Goal: Task Accomplishment & Management: Complete application form

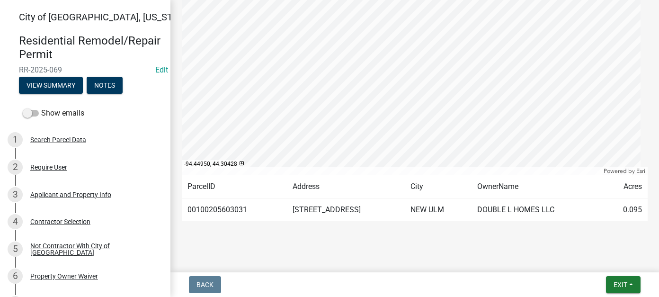
scroll to position [391, 0]
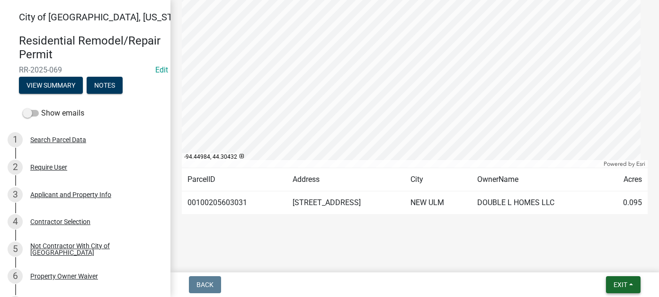
click at [617, 281] on span "Exit" at bounding box center [621, 285] width 14 height 8
click at [607, 258] on button "Save & Exit" at bounding box center [603, 260] width 76 height 23
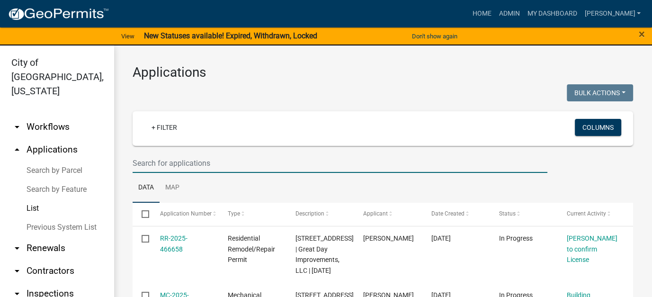
click at [224, 165] on input "text" at bounding box center [340, 162] width 415 height 19
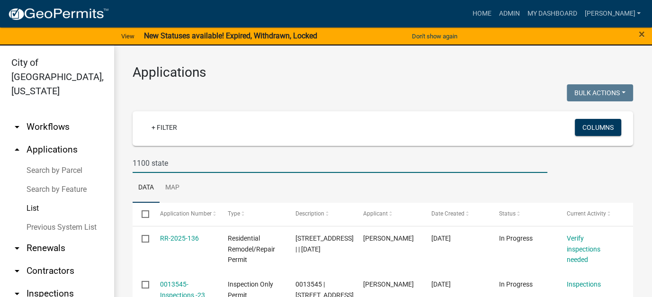
type input "1100 state"
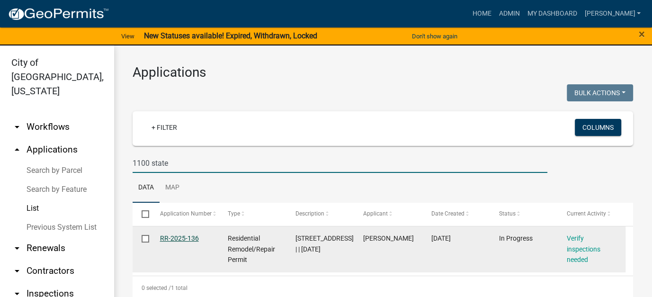
click at [180, 238] on link "RR-2025-136" at bounding box center [179, 238] width 39 height 8
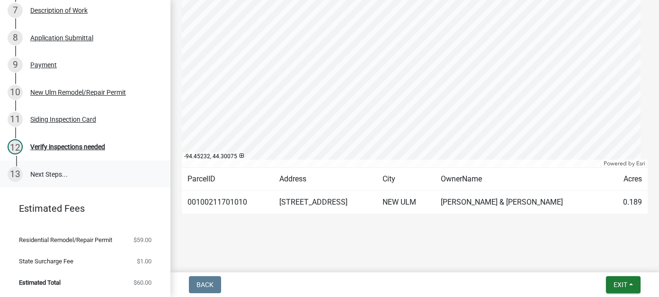
scroll to position [15, 0]
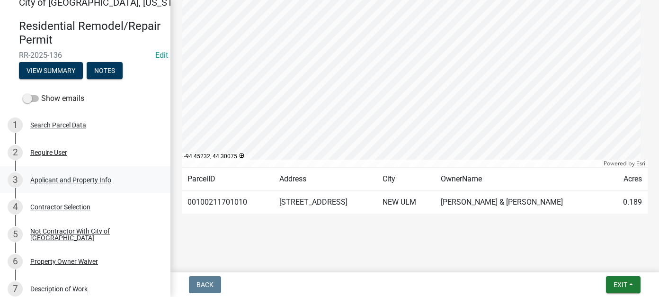
click at [68, 178] on div "Applicant and Property Info" at bounding box center [70, 180] width 81 height 7
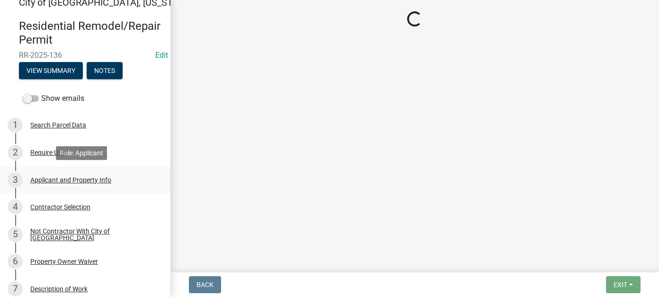
scroll to position [0, 0]
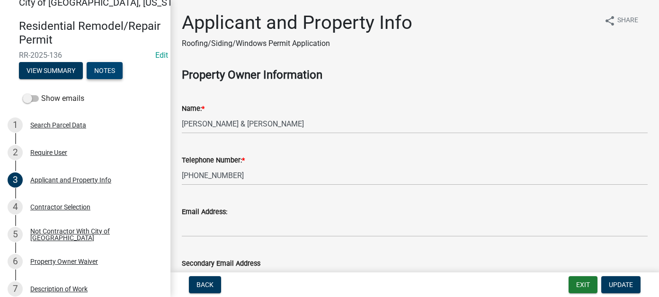
click at [107, 68] on button "Notes" at bounding box center [105, 70] width 36 height 17
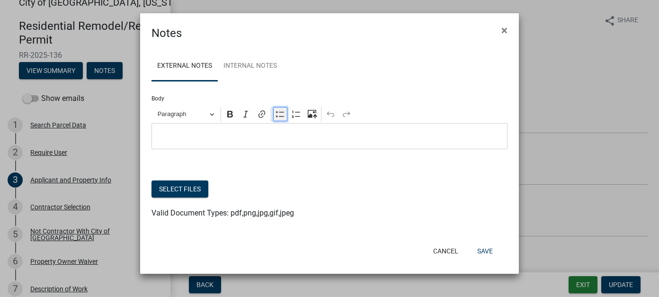
click at [276, 111] on icon "Editor toolbar" at bounding box center [280, 113] width 9 height 9
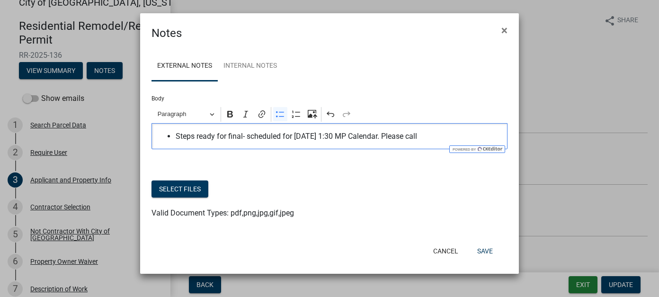
click at [449, 134] on span "Steps ready for final- scheduled for 8/25/25 at 1:30 MP Calendar. Please call" at bounding box center [339, 136] width 327 height 11
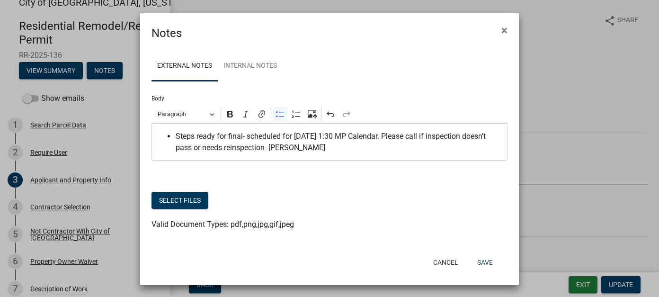
click at [351, 147] on span "Steps ready for final- scheduled for 8/25/25 at 1:30 MP Calendar. Please call i…" at bounding box center [339, 142] width 327 height 23
click at [480, 264] on button "Save" at bounding box center [485, 262] width 31 height 17
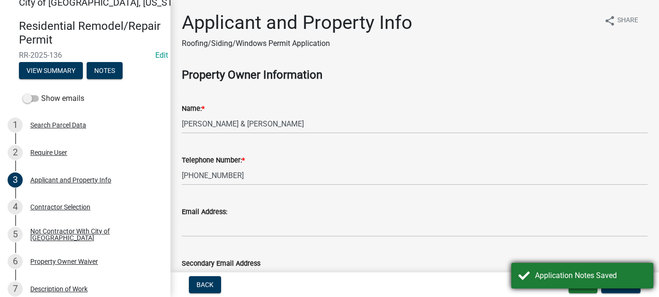
click at [580, 273] on div "Application Notes Saved" at bounding box center [590, 275] width 111 height 11
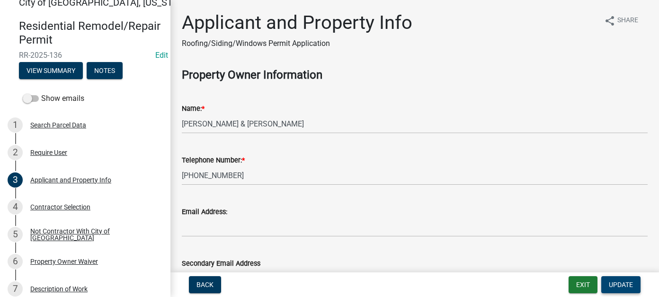
click at [624, 285] on span "Update" at bounding box center [621, 285] width 24 height 8
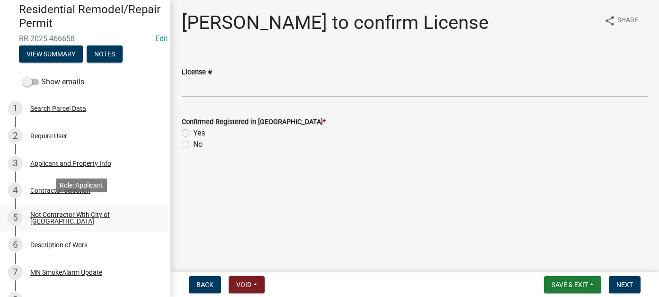
scroll to position [47, 0]
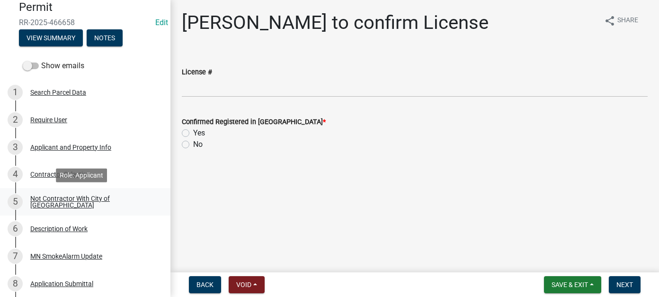
click at [78, 200] on div "Not Contractor With City of [GEOGRAPHIC_DATA]" at bounding box center [92, 201] width 125 height 13
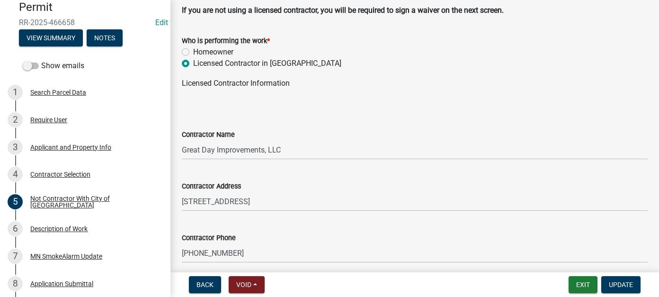
scroll to position [190, 0]
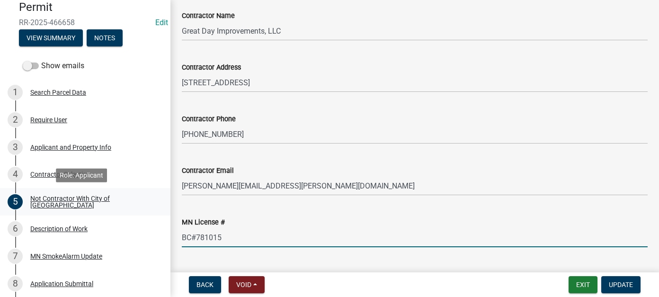
drag, startPoint x: 230, startPoint y: 214, endPoint x: 147, endPoint y: 212, distance: 82.9
click at [147, 212] on div "City of New Ulm, Minnesota Residential Remodel/Repair Permit RR-2025-466658 Edi…" at bounding box center [329, 148] width 659 height 297
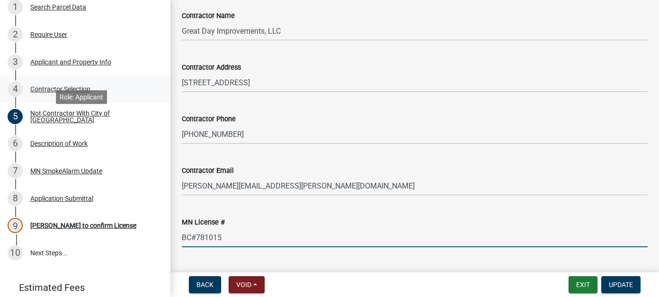
scroll to position [189, 0]
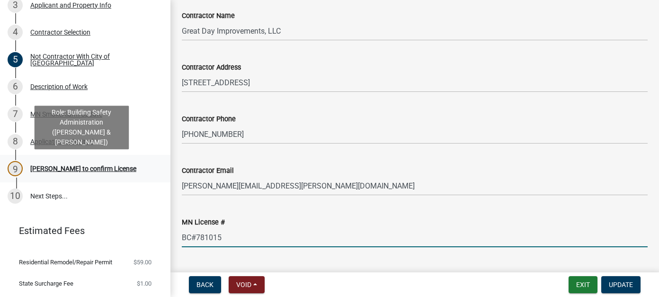
click at [81, 170] on div "[PERSON_NAME] to confirm License" at bounding box center [83, 168] width 106 height 7
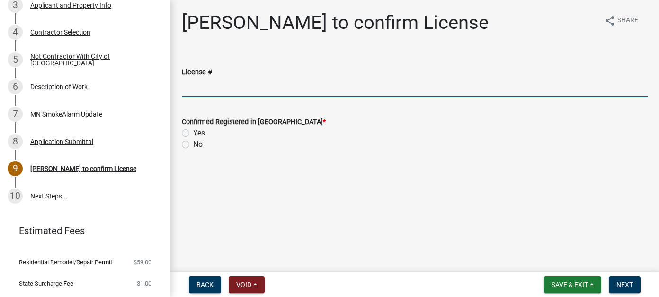
click at [212, 82] on input "License #" at bounding box center [415, 87] width 466 height 19
paste input "BC#781015"
type input "BC#781015"
click at [193, 130] on label "Yes" at bounding box center [199, 132] width 12 height 11
click at [193, 130] on input "Yes" at bounding box center [196, 130] width 6 height 6
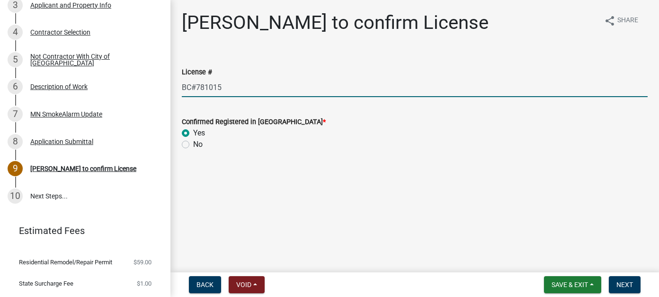
radio input "true"
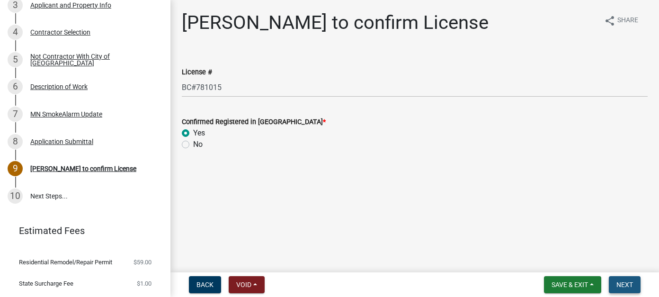
click at [630, 287] on span "Next" at bounding box center [625, 285] width 17 height 8
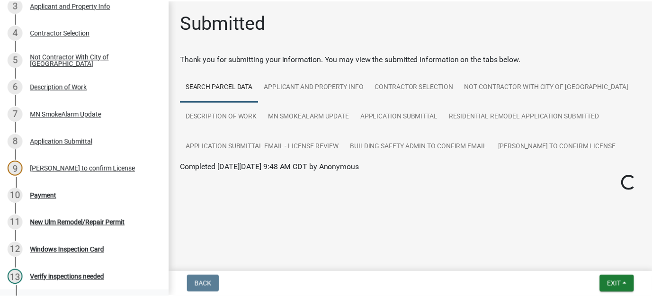
scroll to position [298, 0]
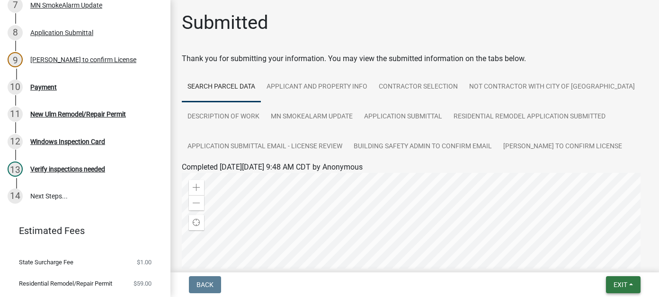
click at [620, 285] on span "Exit" at bounding box center [621, 285] width 14 height 8
click at [608, 262] on button "Save & Exit" at bounding box center [603, 260] width 76 height 23
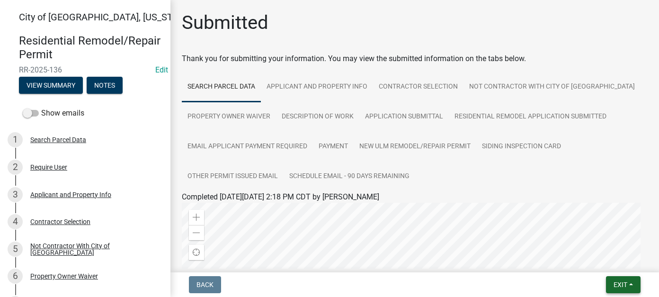
click at [626, 283] on span "Exit" at bounding box center [621, 285] width 14 height 8
click at [604, 263] on button "Save & Exit" at bounding box center [603, 260] width 76 height 23
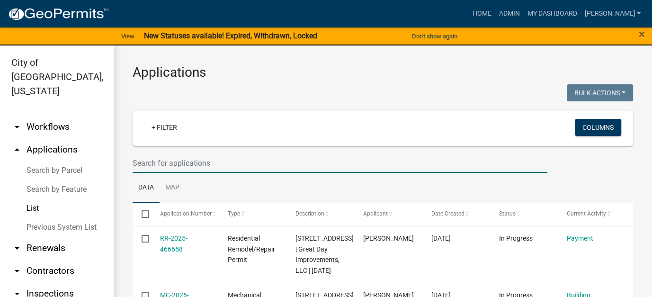
click at [174, 164] on input "text" at bounding box center [340, 162] width 415 height 19
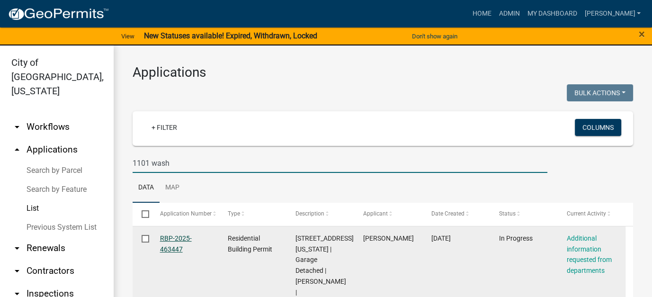
type input "1101 wash"
click at [162, 239] on link "RBP-2025-463447" at bounding box center [176, 243] width 32 height 18
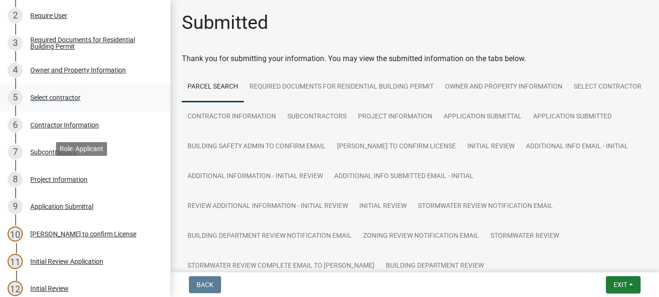
scroll to position [142, 0]
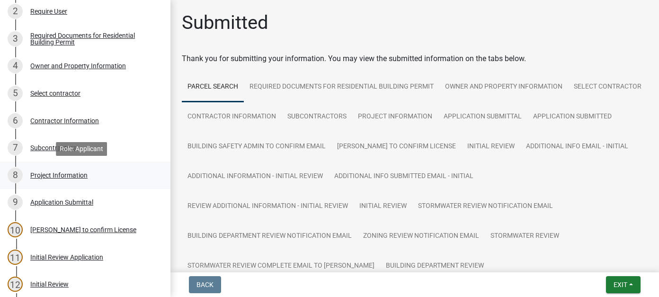
click at [76, 174] on div "Project Information" at bounding box center [58, 175] width 57 height 7
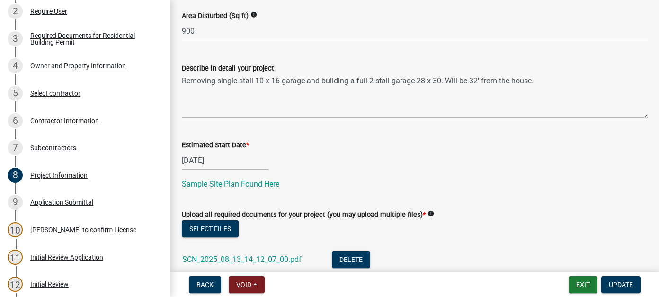
scroll to position [354, 0]
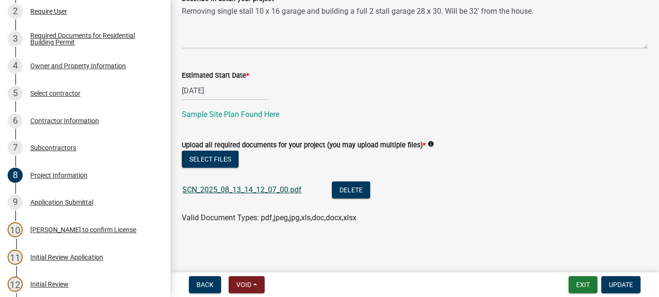
click at [230, 188] on link "SCN_2025_08_13_14_12_07_00.pdf" at bounding box center [241, 189] width 119 height 9
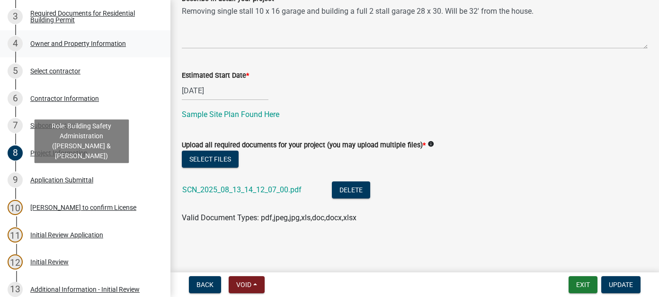
scroll to position [189, 0]
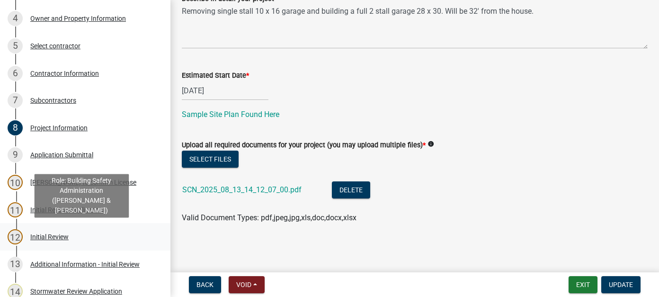
click at [61, 237] on div "Initial Review" at bounding box center [49, 237] width 38 height 7
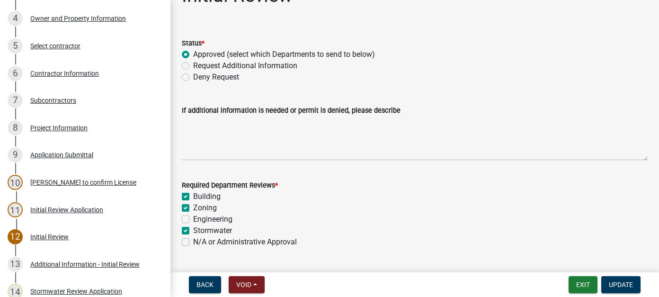
scroll to position [51, 0]
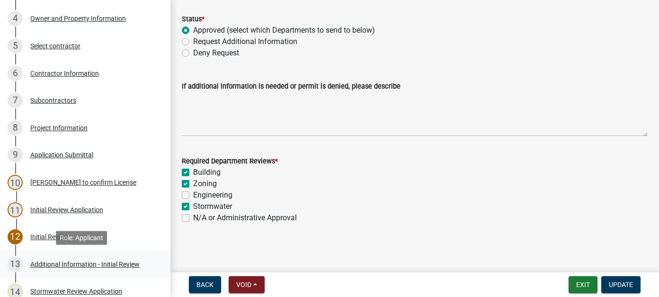
click at [63, 261] on div "Additional Information - Initial Review" at bounding box center [84, 264] width 109 height 7
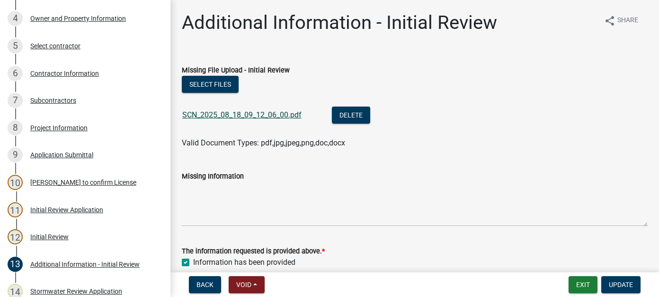
click at [243, 117] on link "SCN_2025_08_18_09_12_06_00.pdf" at bounding box center [241, 114] width 119 height 9
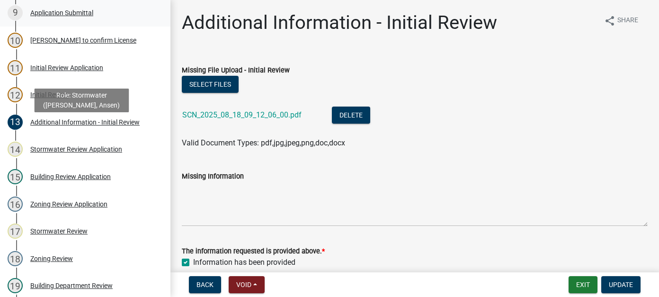
scroll to position [379, 0]
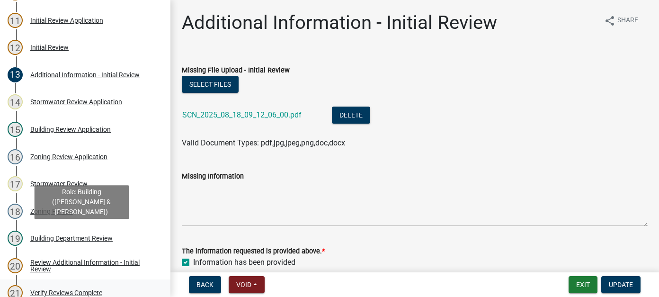
click at [90, 249] on link "19 Building Department Review" at bounding box center [85, 238] width 171 height 27
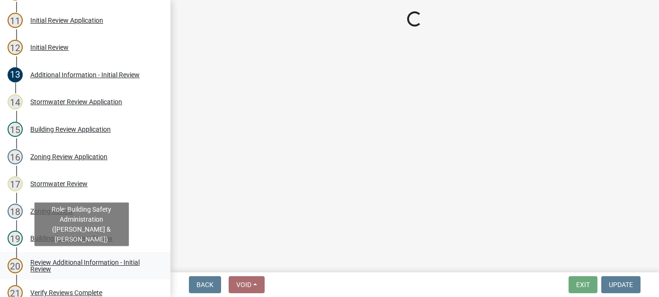
click at [91, 260] on div "Review Additional Information - Initial Review" at bounding box center [92, 265] width 125 height 13
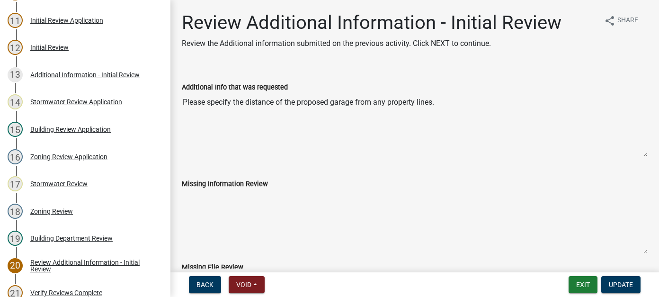
scroll to position [78, 0]
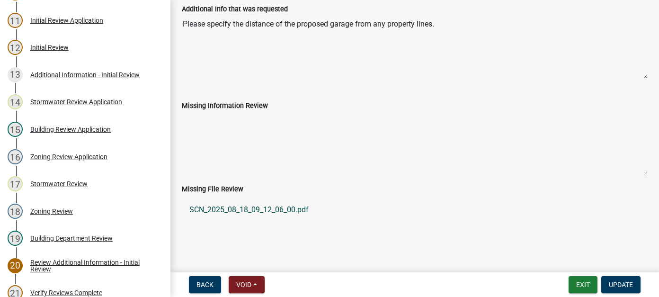
click at [268, 207] on link "SCN_2025_08_18_09_12_06_00.pdf" at bounding box center [415, 209] width 466 height 23
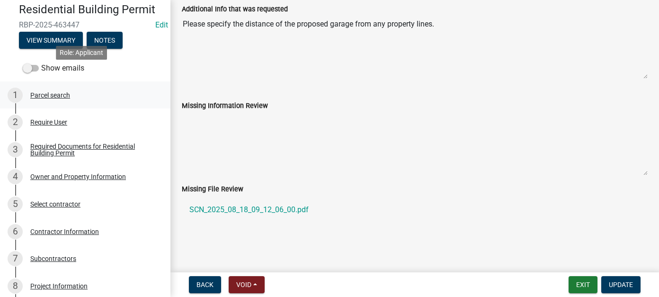
scroll to position [47, 0]
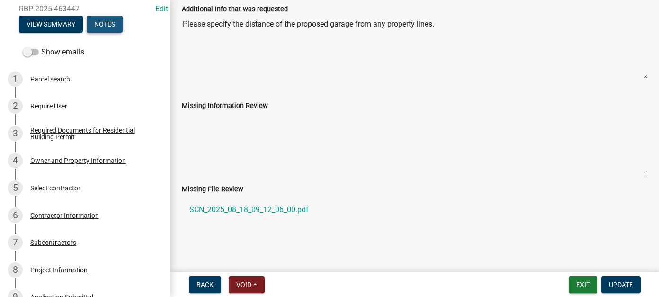
click at [99, 19] on button "Notes" at bounding box center [105, 24] width 36 height 17
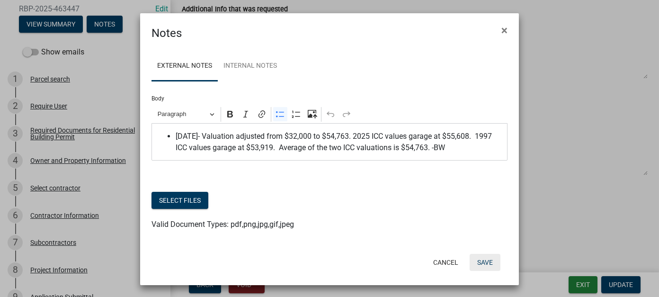
click at [484, 259] on button "Save" at bounding box center [485, 262] width 31 height 17
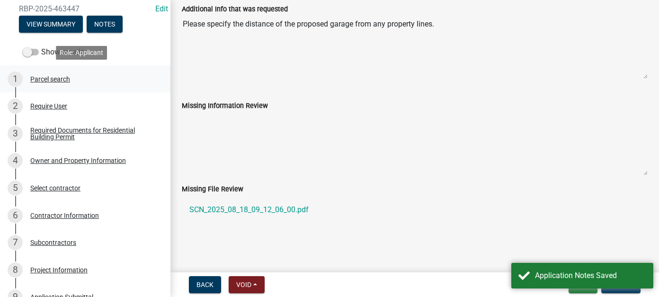
click at [54, 78] on div "Parcel search" at bounding box center [50, 79] width 40 height 7
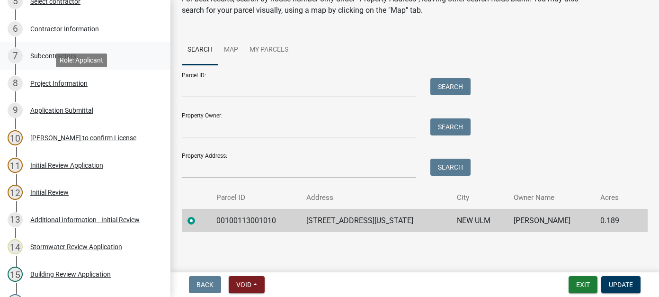
scroll to position [237, 0]
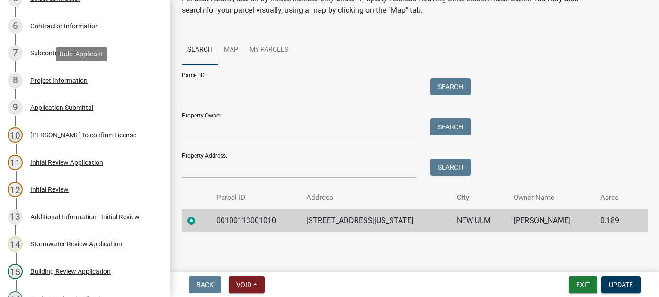
click at [56, 79] on div "Project Information" at bounding box center [58, 80] width 57 height 7
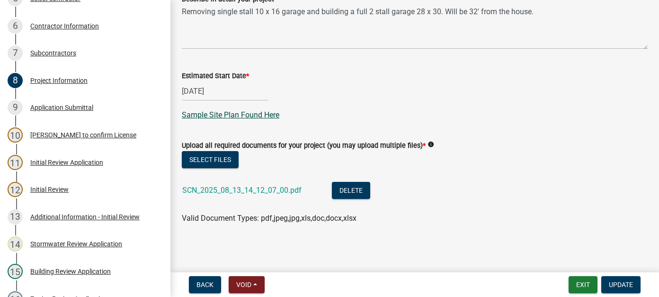
scroll to position [354, 0]
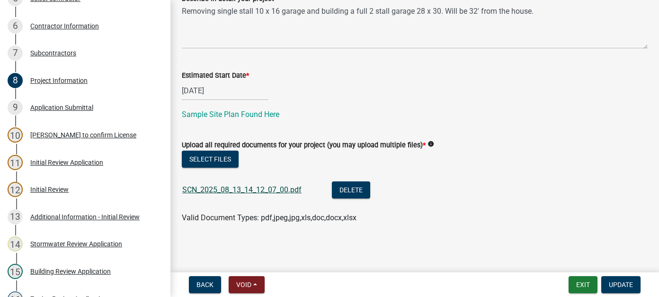
click at [256, 185] on link "SCN_2025_08_13_14_12_07_00.pdf" at bounding box center [241, 189] width 119 height 9
click at [232, 163] on button "Select files" at bounding box center [210, 159] width 57 height 17
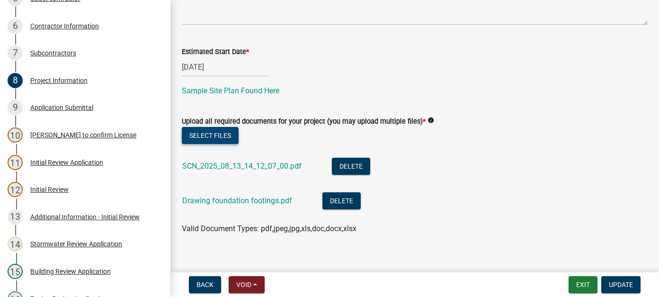
scroll to position [388, 0]
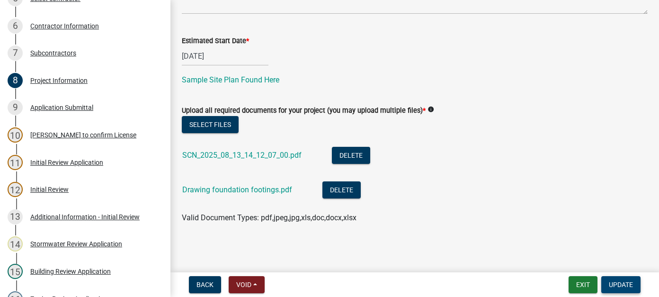
click at [627, 288] on span "Update" at bounding box center [621, 285] width 24 height 8
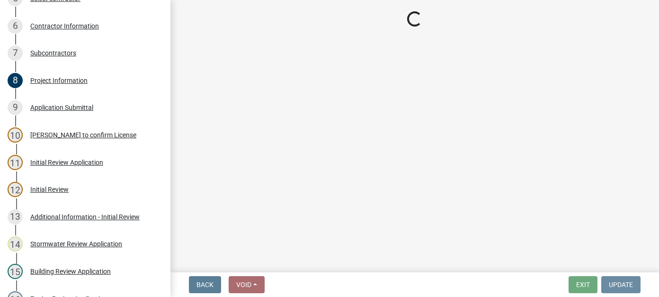
scroll to position [0, 0]
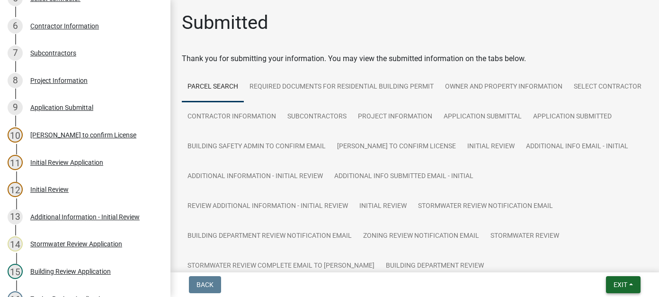
click at [617, 290] on button "Exit" at bounding box center [623, 284] width 35 height 17
click at [596, 261] on button "Save & Exit" at bounding box center [603, 260] width 76 height 23
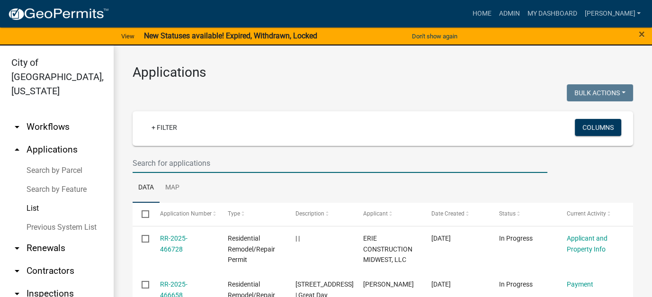
click at [196, 163] on input "text" at bounding box center [340, 162] width 415 height 19
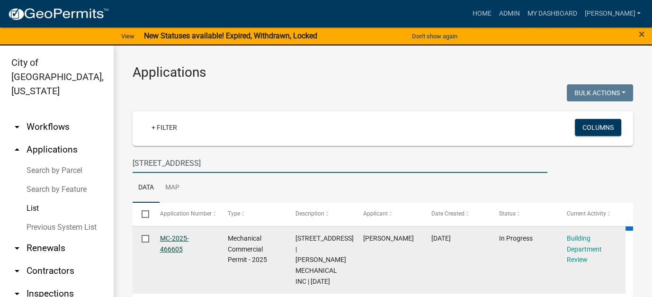
type input "315 broadway"
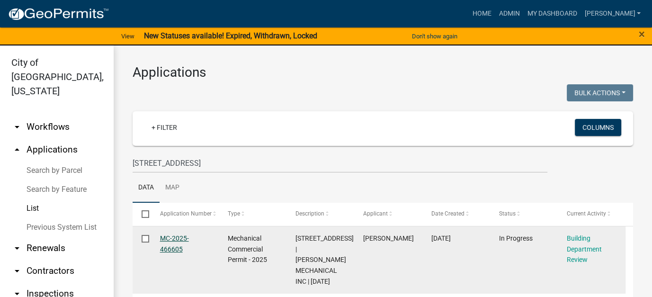
click at [169, 241] on link "MC-2025-466605" at bounding box center [174, 243] width 29 height 18
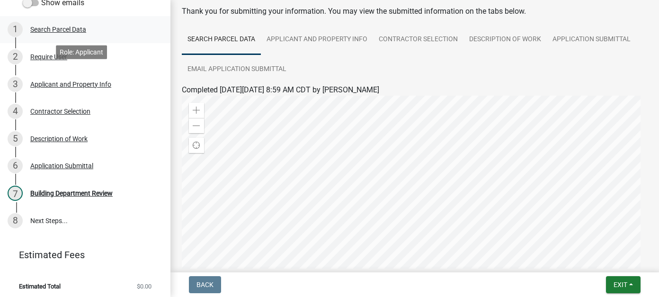
scroll to position [114, 0]
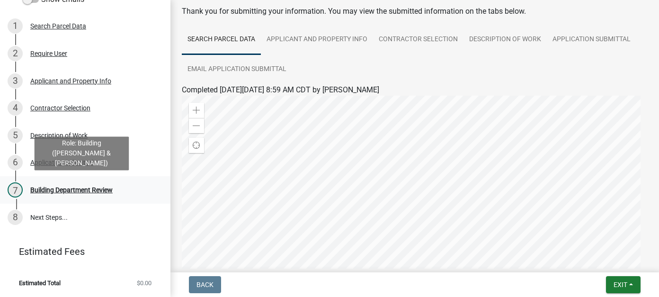
click at [94, 189] on div "Building Department Review" at bounding box center [71, 190] width 82 height 7
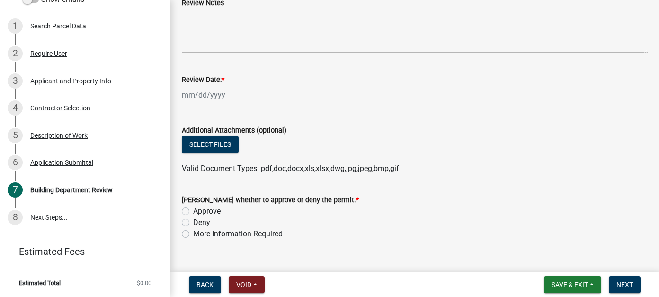
scroll to position [0, 0]
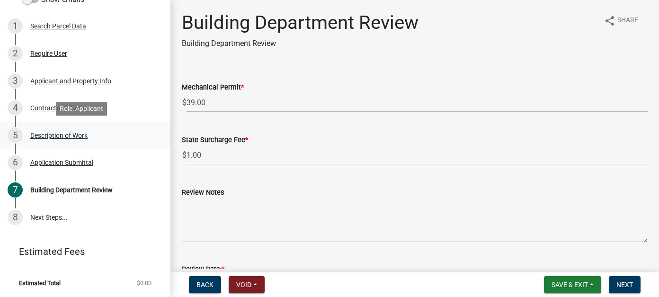
click at [70, 134] on div "Description of Work" at bounding box center [58, 135] width 57 height 7
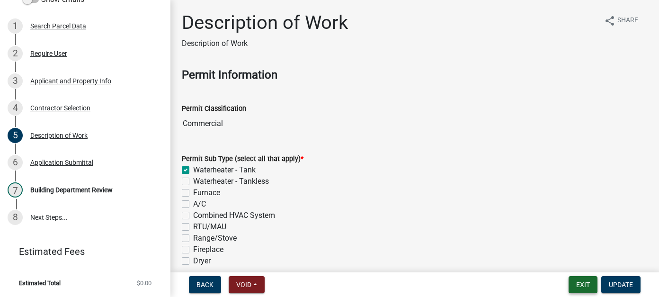
click at [582, 286] on button "Exit" at bounding box center [583, 284] width 29 height 17
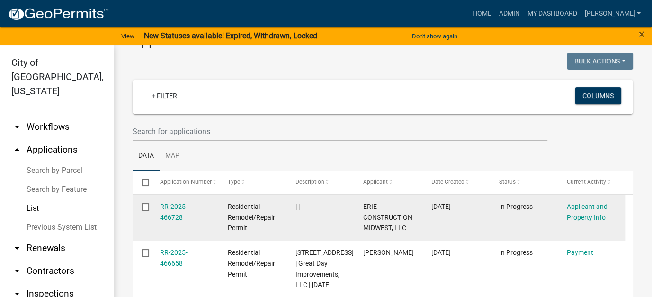
scroll to position [47, 0]
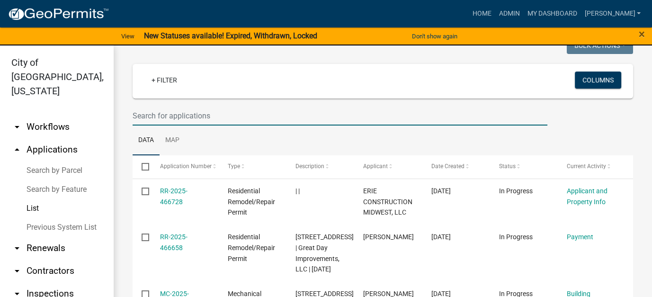
click at [149, 115] on input "text" at bounding box center [340, 115] width 415 height 19
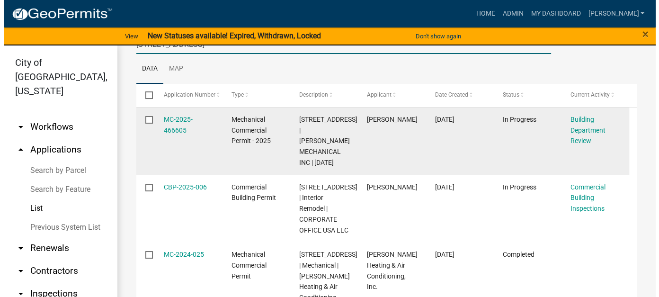
scroll to position [95, 0]
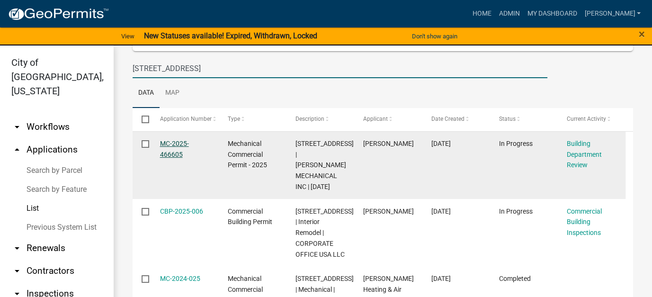
type input "315 broadway"
click at [166, 144] on link "MC-2025-466605" at bounding box center [174, 149] width 29 height 18
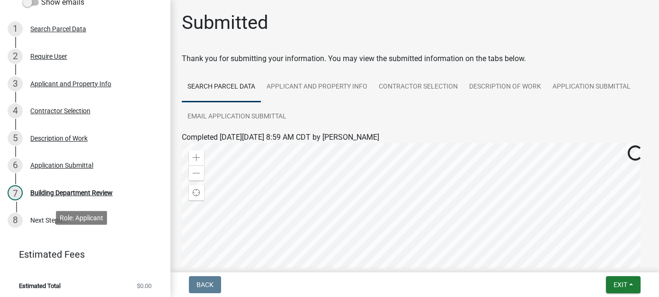
scroll to position [114, 0]
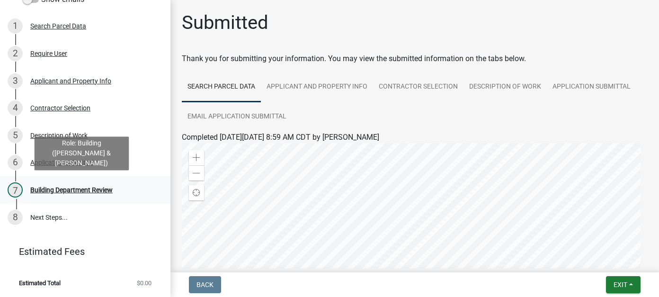
click at [72, 187] on div "Building Department Review" at bounding box center [71, 190] width 82 height 7
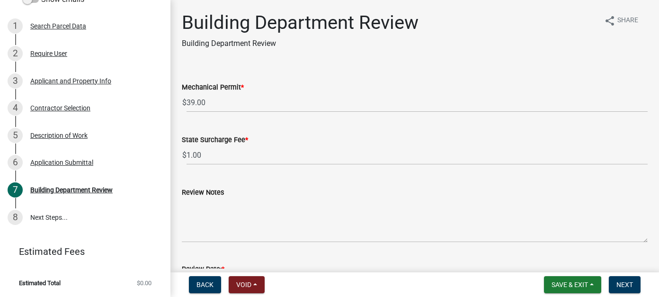
scroll to position [95, 0]
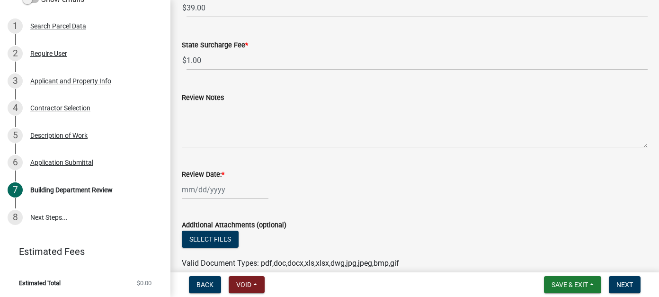
click at [183, 192] on div at bounding box center [225, 189] width 87 height 19
select select "8"
select select "2025"
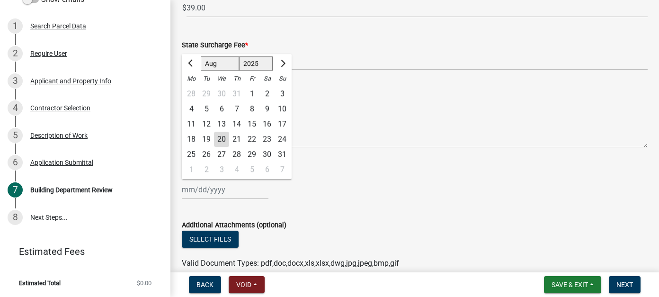
click at [220, 138] on div "20" at bounding box center [221, 139] width 15 height 15
type input "[DATE]"
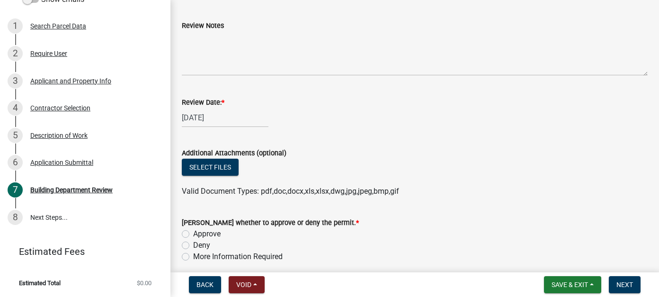
scroll to position [189, 0]
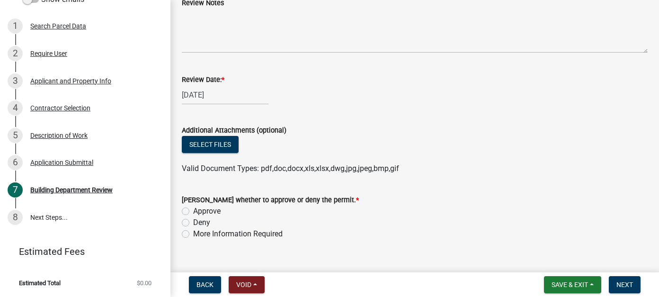
click at [193, 213] on label "Approve" at bounding box center [206, 211] width 27 height 11
click at [193, 212] on input "Approve" at bounding box center [196, 209] width 6 height 6
radio input "true"
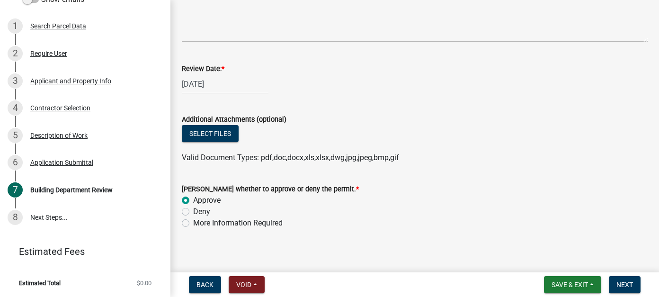
scroll to position [206, 0]
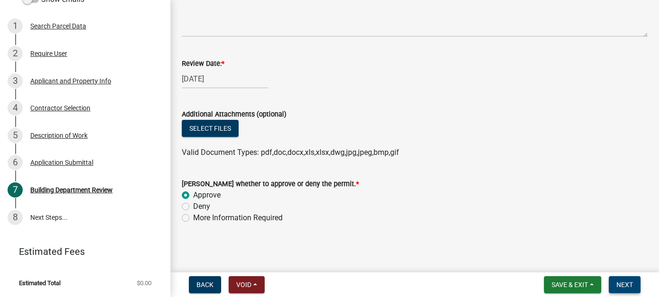
click at [627, 281] on span "Next" at bounding box center [625, 285] width 17 height 8
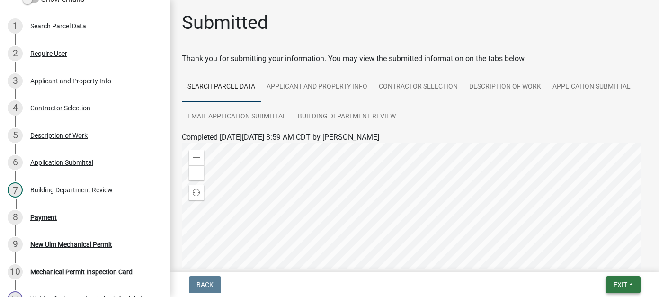
click at [617, 284] on span "Exit" at bounding box center [621, 285] width 14 height 8
click at [611, 264] on button "Save & Exit" at bounding box center [603, 260] width 76 height 23
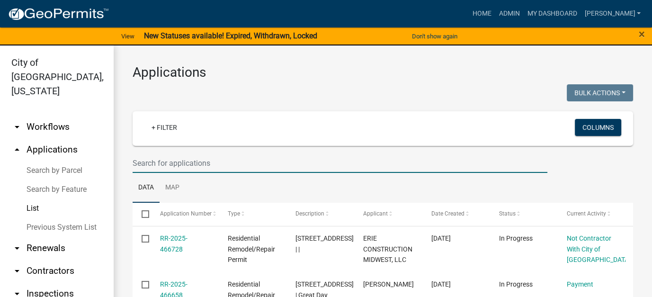
click at [182, 165] on input "text" at bounding box center [340, 162] width 415 height 19
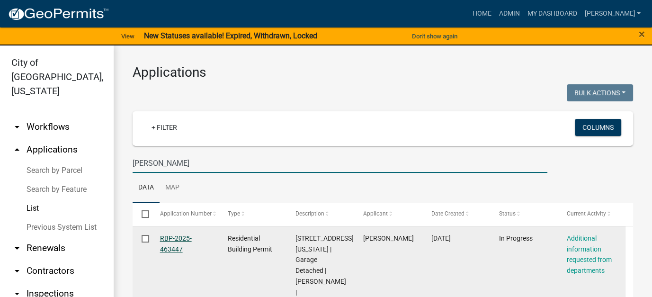
type input "pehling"
click at [173, 239] on link "RBP-2025-463447" at bounding box center [176, 243] width 32 height 18
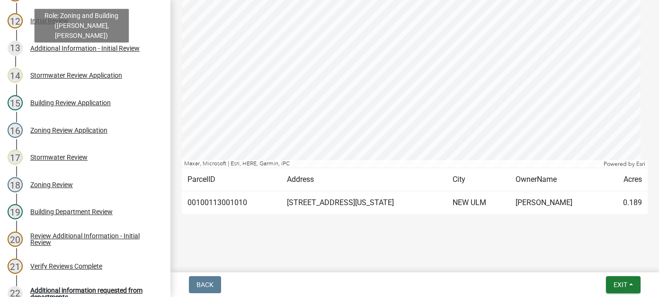
scroll to position [474, 0]
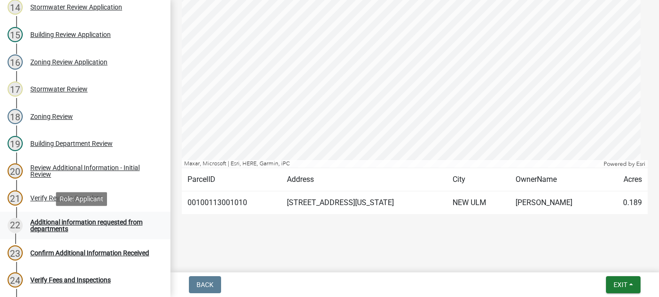
click at [74, 228] on div "Additional information requested from departments" at bounding box center [92, 225] width 125 height 13
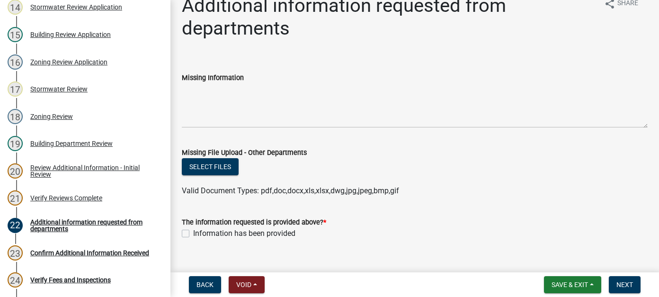
scroll to position [33, 0]
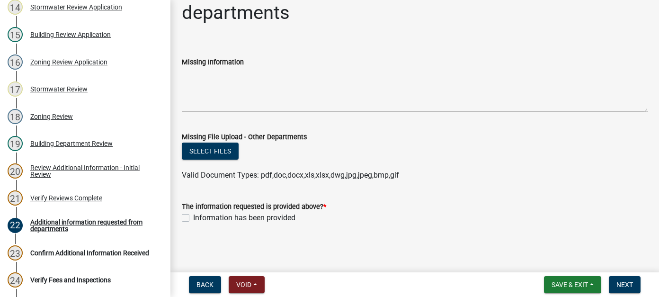
click at [193, 218] on label "Information has been provided" at bounding box center [244, 217] width 102 height 11
click at [193, 218] on input "Information has been provided" at bounding box center [196, 215] width 6 height 6
checkbox input "true"
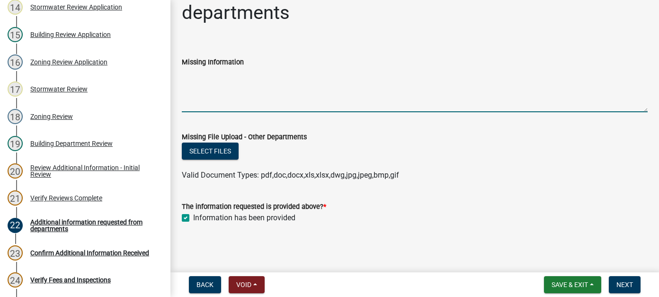
click at [209, 82] on textarea "Missing Information" at bounding box center [415, 90] width 466 height 45
type textarea "S"
click at [636, 285] on button "Next" at bounding box center [625, 284] width 32 height 17
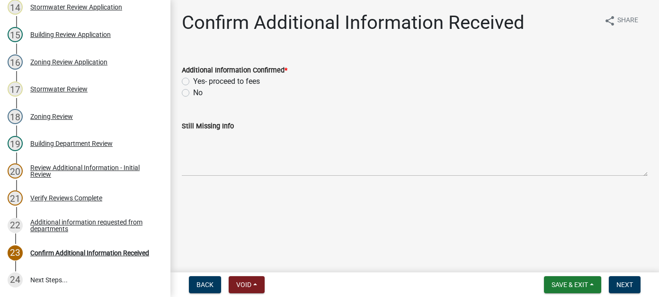
click at [193, 81] on label "Yes- proceed to fees" at bounding box center [226, 81] width 67 height 11
click at [193, 81] on input "Yes- proceed to fees" at bounding box center [196, 79] width 6 height 6
radio input "true"
click at [623, 288] on span "Next" at bounding box center [625, 285] width 17 height 8
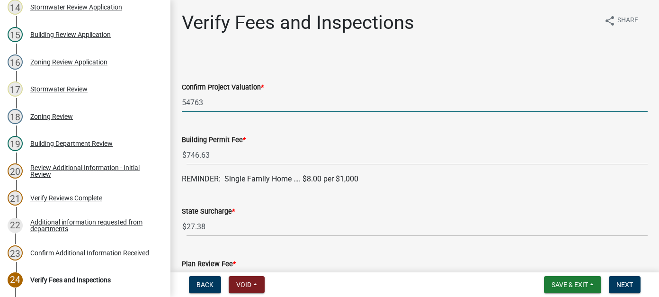
click at [191, 103] on input "54763" at bounding box center [415, 102] width 466 height 19
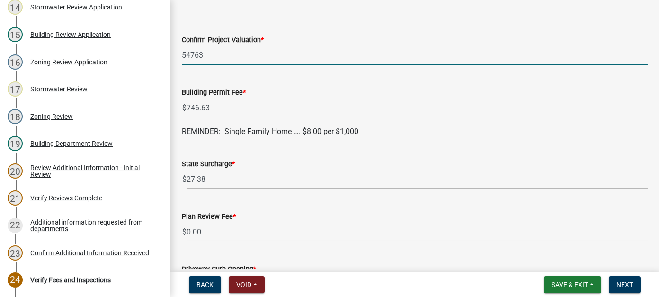
scroll to position [95, 0]
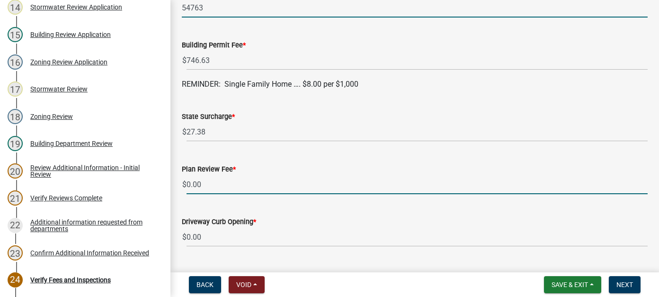
click at [214, 186] on input "0.00" at bounding box center [417, 184] width 461 height 19
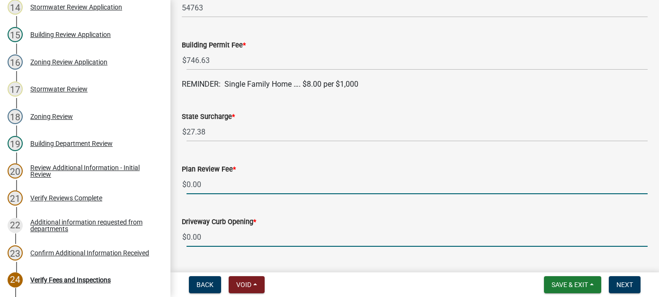
click at [215, 239] on input "0.00" at bounding box center [417, 236] width 461 height 19
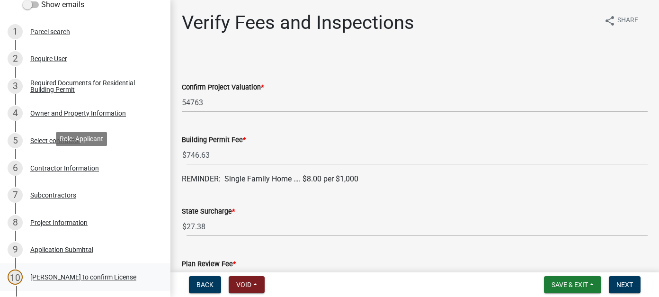
scroll to position [47, 0]
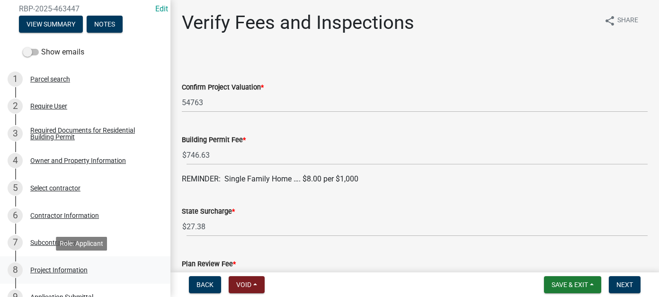
click at [68, 263] on div "8 Project Information" at bounding box center [82, 269] width 148 height 15
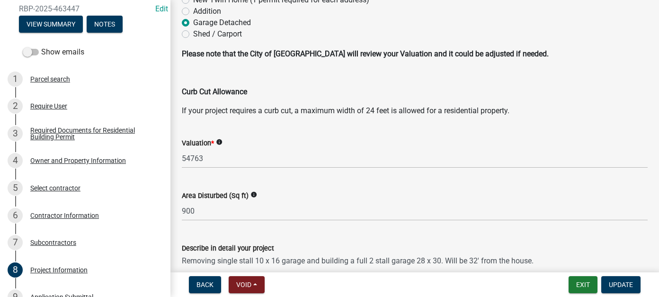
scroll to position [9, 0]
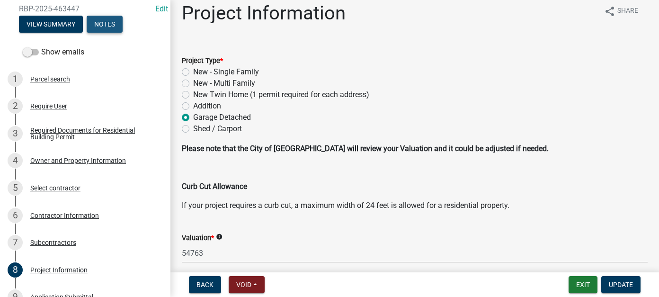
click at [99, 21] on button "Notes" at bounding box center [105, 24] width 36 height 17
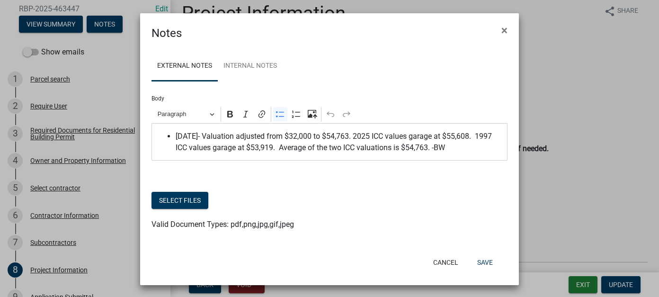
scroll to position [1, 0]
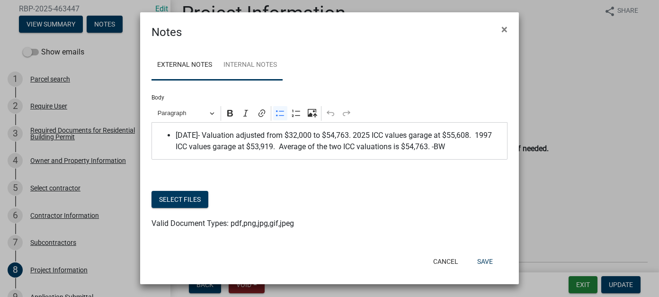
click at [248, 65] on link "Internal Notes" at bounding box center [250, 65] width 65 height 30
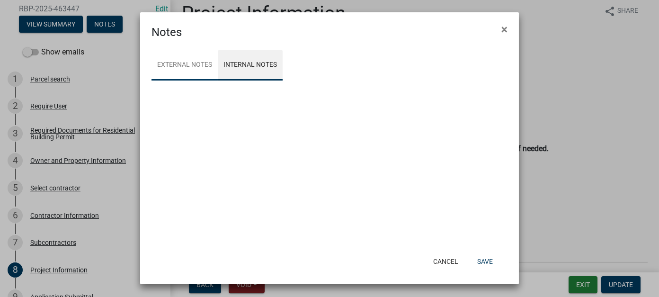
scroll to position [0, 0]
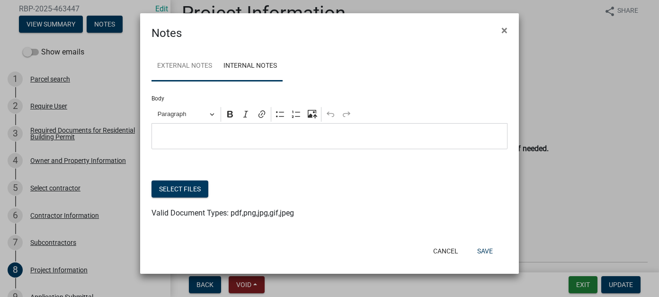
click at [184, 67] on link "External Notes" at bounding box center [185, 66] width 66 height 30
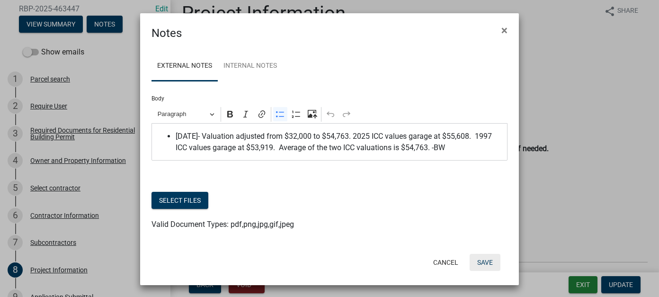
click at [485, 266] on button "Save" at bounding box center [485, 262] width 31 height 17
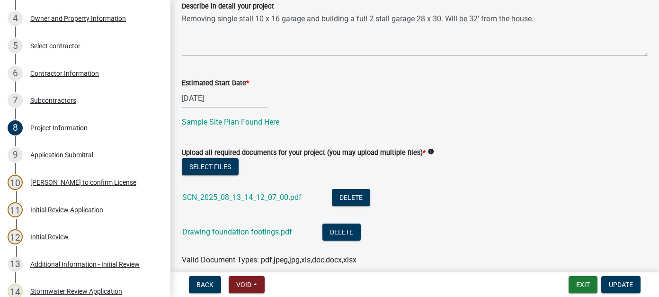
scroll to position [388, 0]
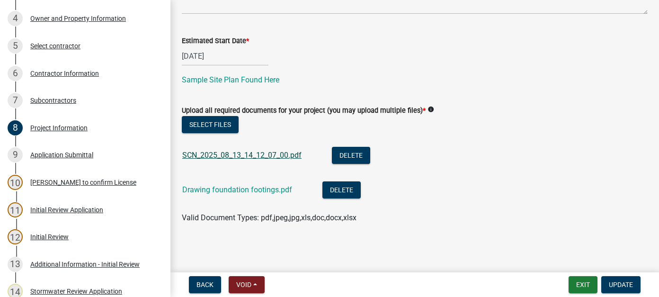
click at [226, 158] on link "SCN_2025_08_13_14_12_07_00.pdf" at bounding box center [241, 155] width 119 height 9
drag, startPoint x: 60, startPoint y: 158, endPoint x: 60, endPoint y: 163, distance: 5.2
click at [60, 158] on div "Application Submittal" at bounding box center [61, 155] width 63 height 7
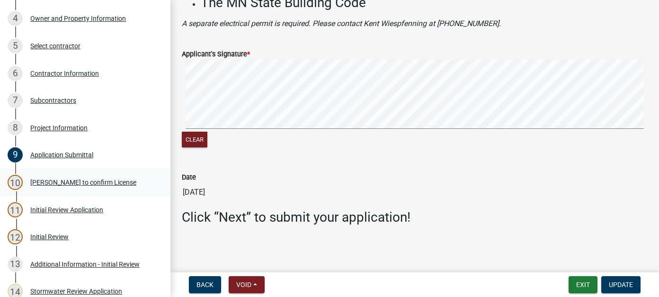
scroll to position [118, 0]
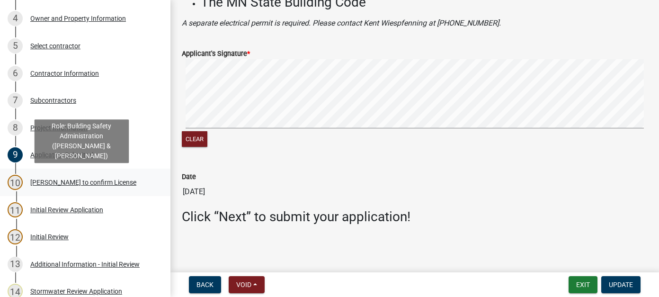
click at [67, 178] on div "10 Beth to confirm License" at bounding box center [82, 182] width 148 height 15
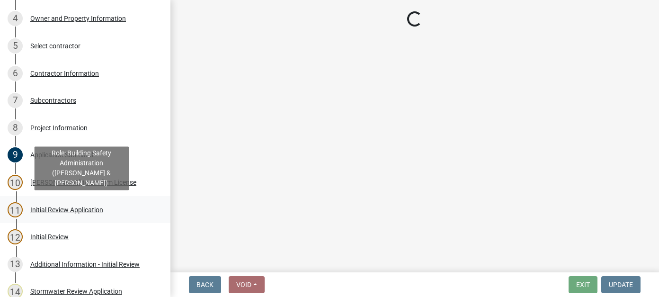
click at [54, 213] on div "11 Initial Review Application" at bounding box center [82, 209] width 148 height 15
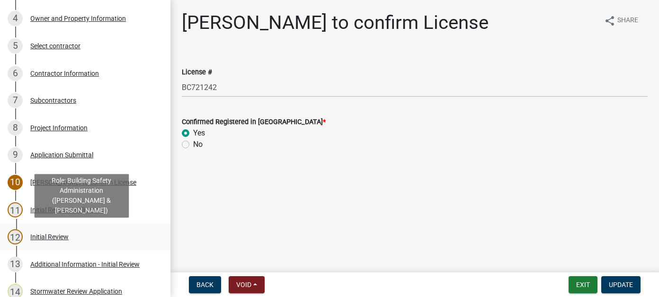
click at [45, 234] on div "Initial Review" at bounding box center [49, 237] width 38 height 7
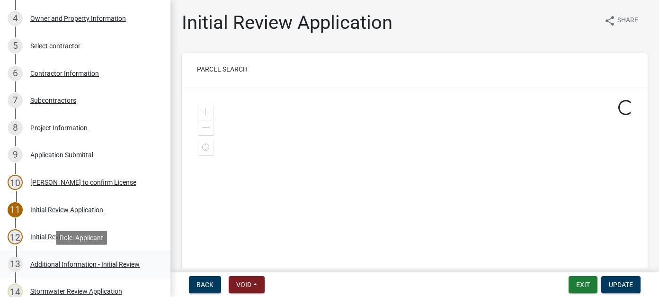
click at [81, 264] on div "Additional Information - Initial Review" at bounding box center [84, 264] width 109 height 7
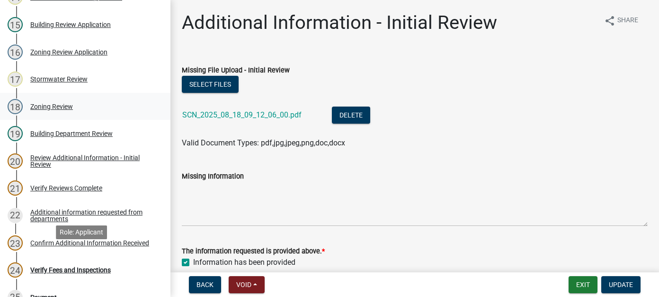
scroll to position [568, 0]
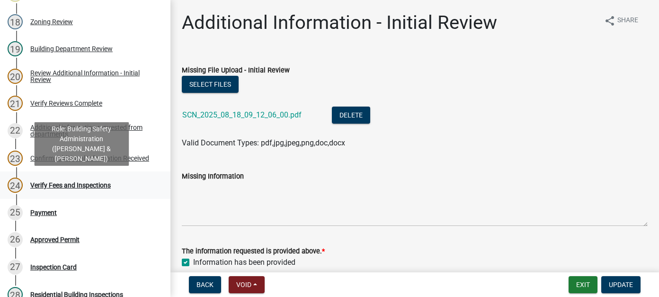
click at [66, 187] on div "Verify Fees and Inspections" at bounding box center [70, 185] width 81 height 7
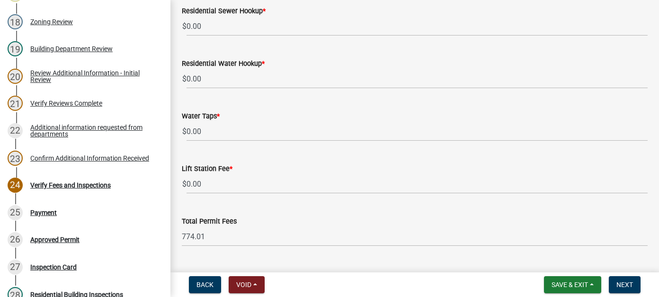
scroll to position [591, 0]
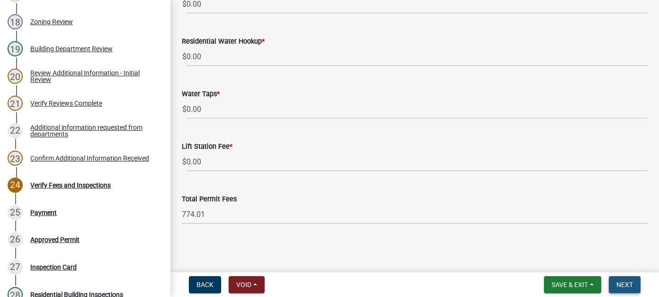
click at [628, 285] on span "Next" at bounding box center [625, 285] width 17 height 8
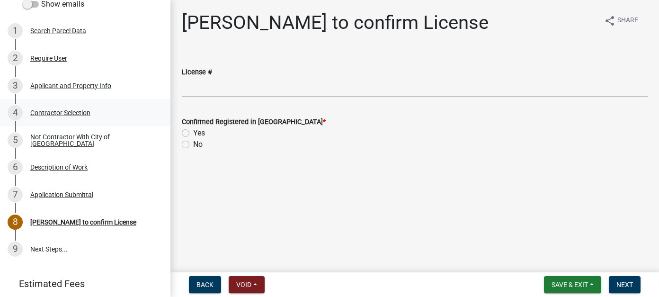
scroll to position [142, 0]
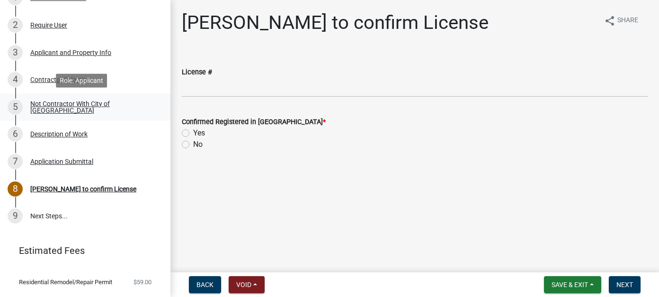
click at [60, 111] on div "5 Not Contractor With City of New Ulm" at bounding box center [82, 106] width 148 height 15
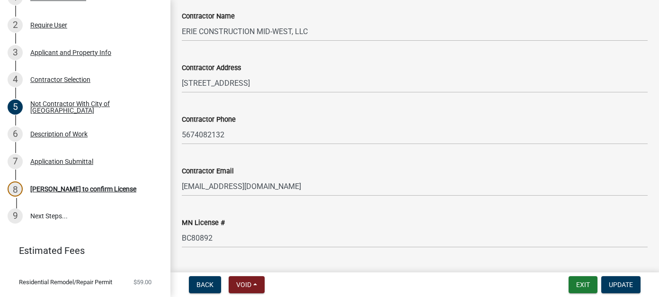
scroll to position [190, 0]
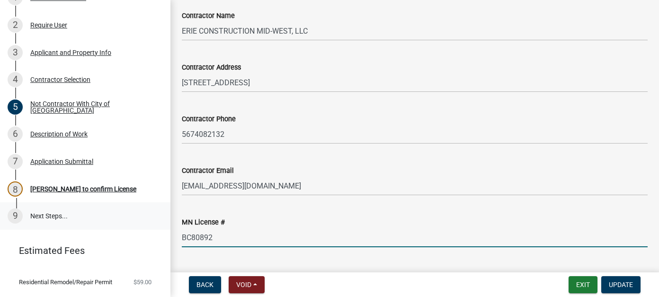
drag, startPoint x: 238, startPoint y: 214, endPoint x: 80, endPoint y: 223, distance: 158.5
click at [88, 222] on div "City of New Ulm, Minnesota Residential Remodel/Repair Permit RR-2025-466728 Edi…" at bounding box center [329, 148] width 659 height 297
click at [241, 228] on input "BC80892" at bounding box center [415, 237] width 466 height 19
type input "BC808928"
click at [638, 283] on button "Update" at bounding box center [621, 284] width 39 height 17
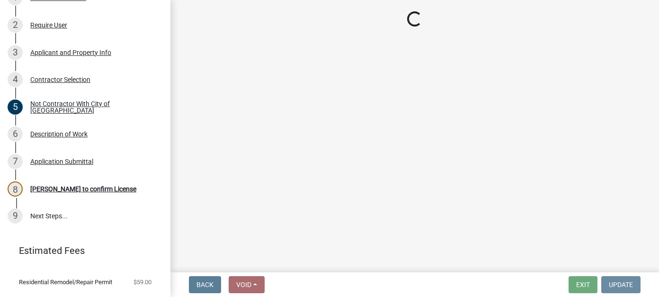
scroll to position [0, 0]
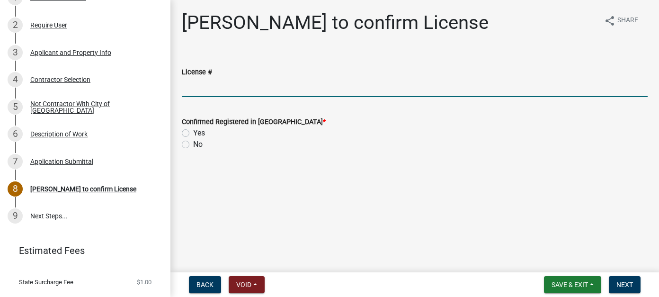
click at [206, 87] on input "License #" at bounding box center [415, 87] width 466 height 19
paste input "BC80892"
type input "BC808928"
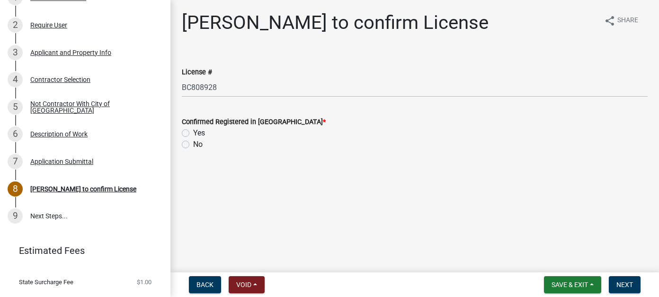
click at [193, 131] on label "Yes" at bounding box center [199, 132] width 12 height 11
click at [193, 131] on input "Yes" at bounding box center [196, 130] width 6 height 6
radio input "true"
click at [633, 293] on button "Next" at bounding box center [625, 284] width 32 height 17
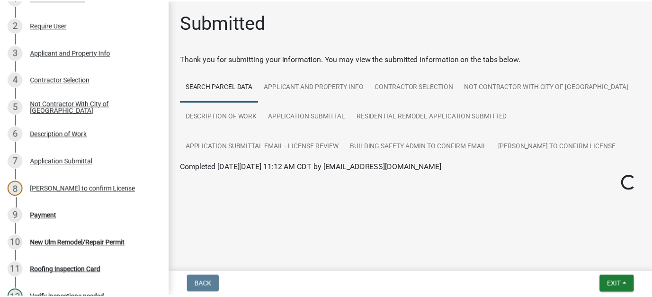
scroll to position [251, 0]
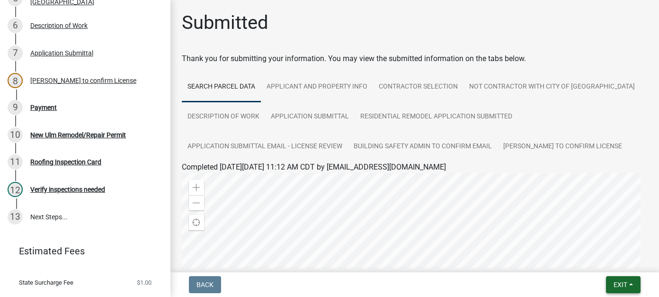
click at [626, 284] on span "Exit" at bounding box center [621, 285] width 14 height 8
click at [604, 261] on button "Save & Exit" at bounding box center [603, 260] width 76 height 23
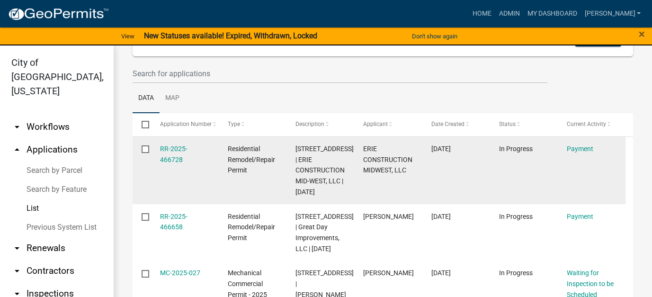
scroll to position [95, 0]
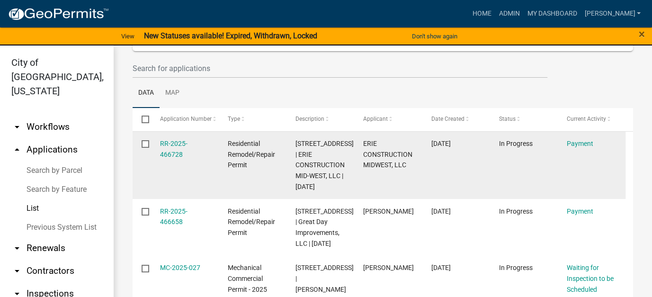
click at [181, 139] on div "RR-2025-466728" at bounding box center [185, 149] width 50 height 22
click at [181, 144] on link "RR-2025-466728" at bounding box center [173, 149] width 27 height 18
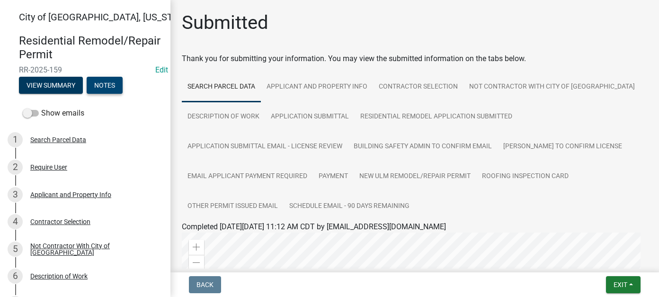
click at [108, 80] on button "Notes" at bounding box center [105, 85] width 36 height 17
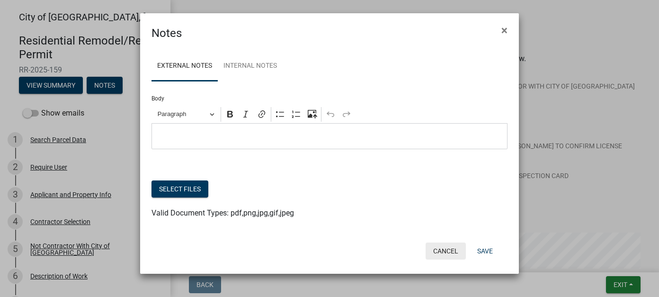
click at [450, 250] on button "Cancel" at bounding box center [446, 251] width 40 height 17
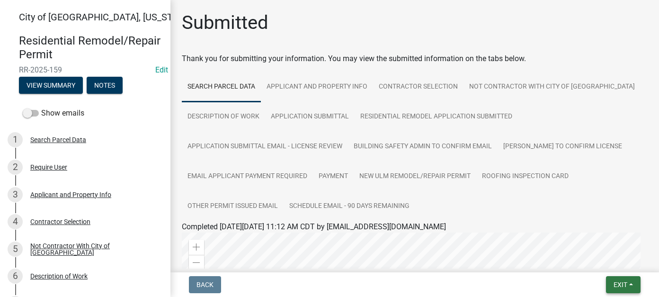
click at [613, 288] on button "Exit" at bounding box center [623, 284] width 35 height 17
click at [603, 264] on button "Save & Exit" at bounding box center [603, 260] width 76 height 23
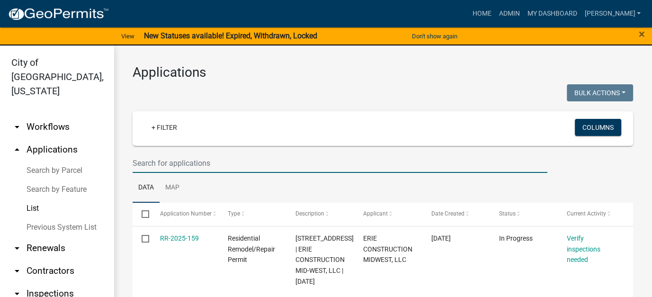
click at [170, 165] on input "text" at bounding box center [340, 162] width 415 height 19
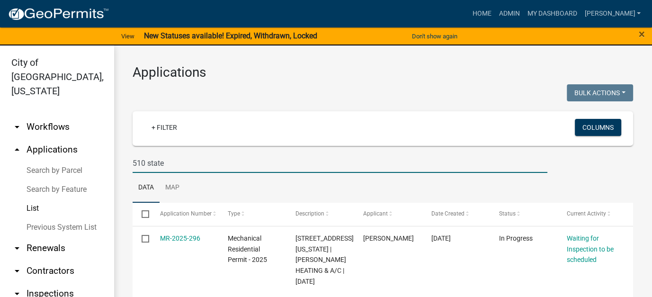
type input "510 state"
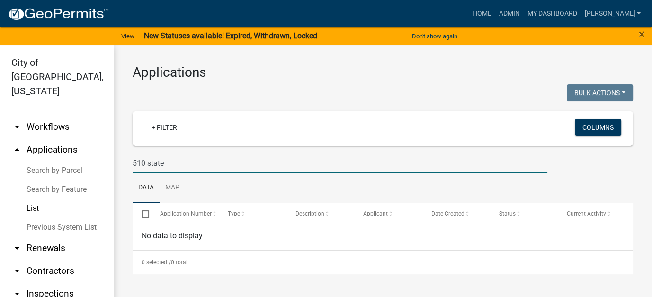
drag, startPoint x: 177, startPoint y: 163, endPoint x: 95, endPoint y: 162, distance: 82.0
click at [95, 162] on div "City of New Ulm, Minnesota arrow_drop_down Workflows List arrow_drop_up Applica…" at bounding box center [326, 176] width 652 height 263
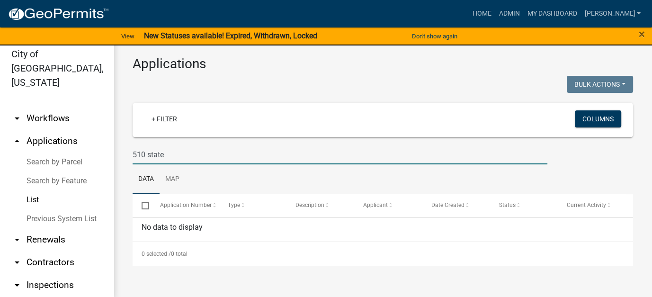
scroll to position [11, 0]
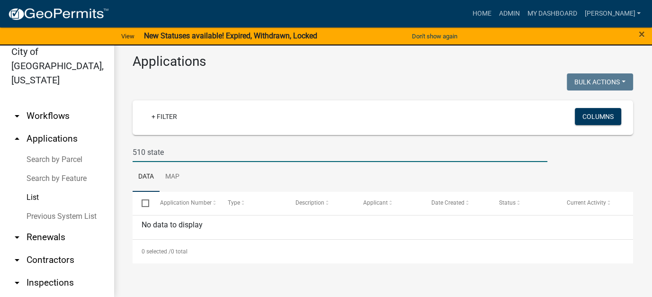
click at [185, 152] on input "510 state" at bounding box center [340, 152] width 415 height 19
